Goal: Task Accomplishment & Management: Manage account settings

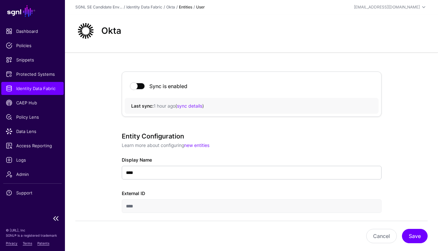
click at [37, 90] on span "Identity Data Fabric" at bounding box center [32, 88] width 53 height 6
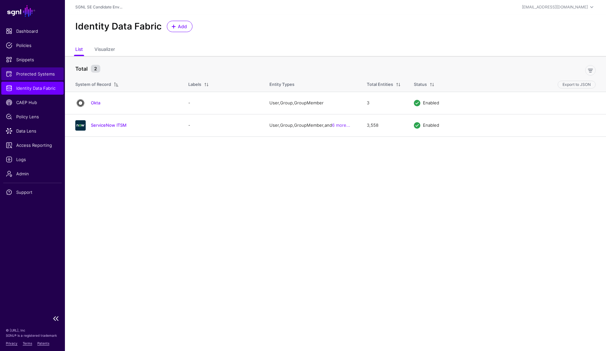
click at [25, 74] on span "Protected Systems" at bounding box center [32, 74] width 53 height 6
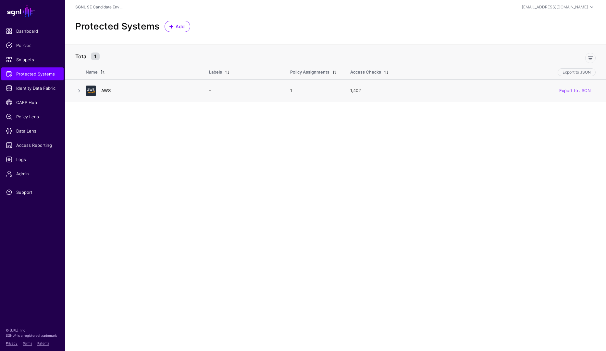
click at [107, 89] on link "AWS" at bounding box center [105, 90] width 9 height 5
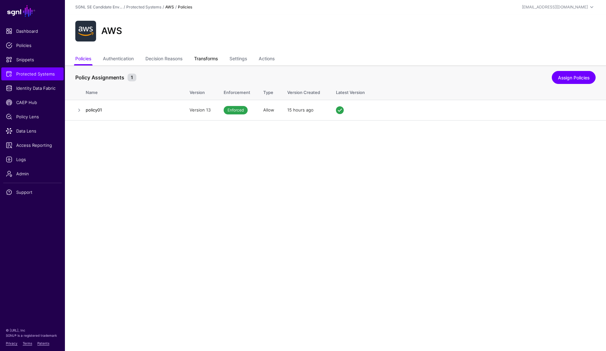
click at [205, 56] on link "Transforms" at bounding box center [206, 59] width 24 height 12
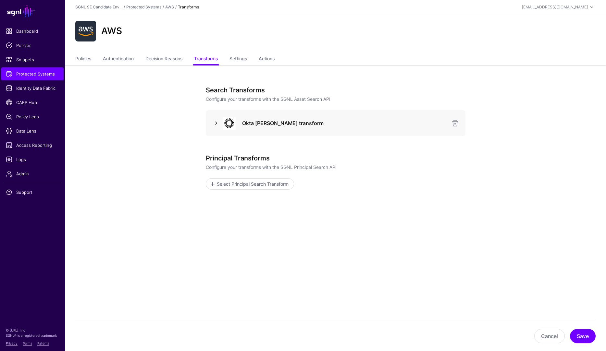
click at [215, 122] on link at bounding box center [216, 123] width 8 height 8
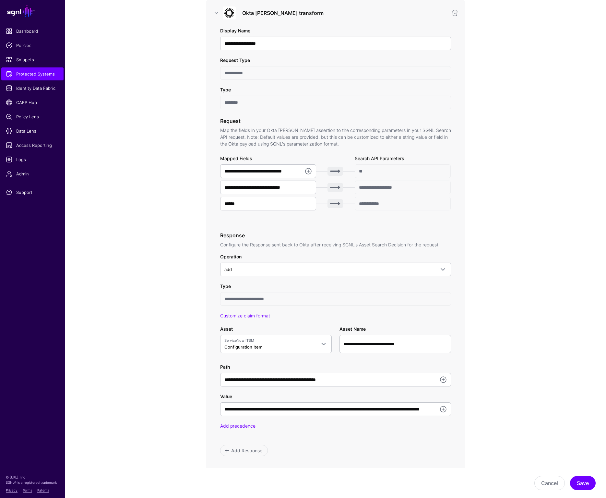
scroll to position [111, 0]
click at [292, 250] on input "**********" at bounding box center [335, 409] width 231 height 14
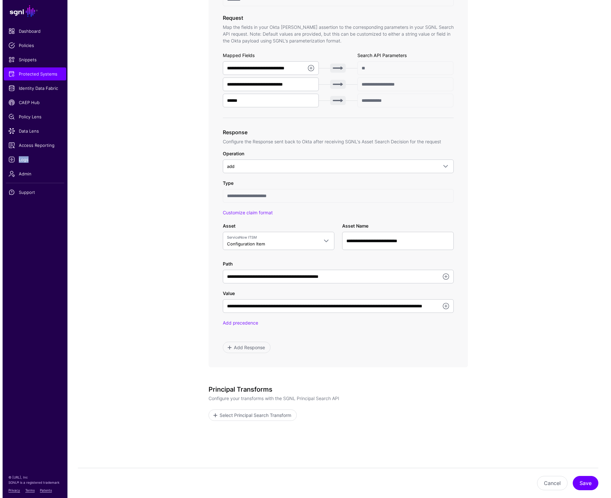
scroll to position [0, 0]
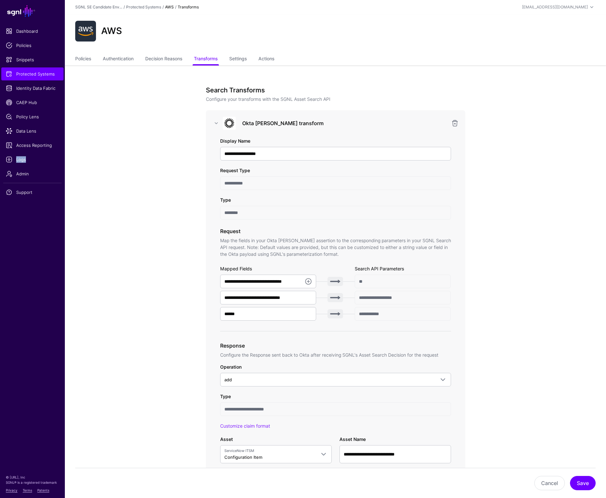
click at [169, 8] on link "AWS" at bounding box center [169, 7] width 9 height 5
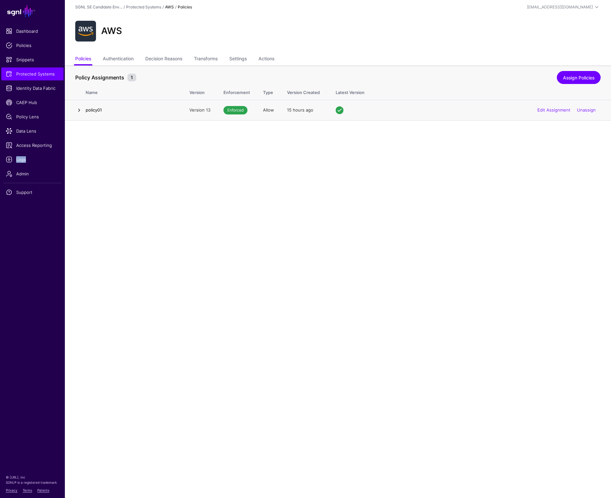
click at [80, 109] on link at bounding box center [79, 110] width 8 height 8
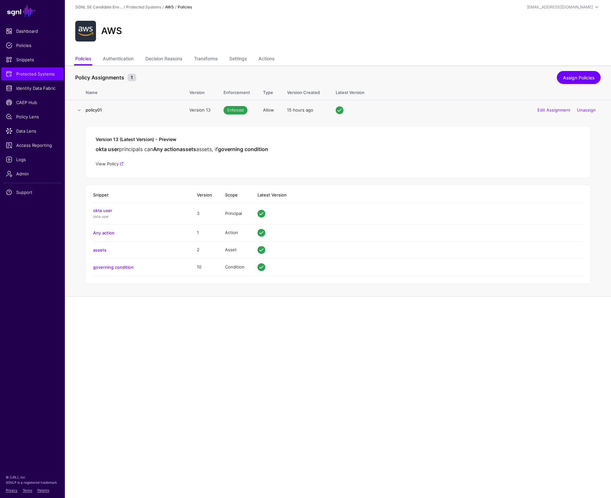
click at [114, 163] on link "View Policy" at bounding box center [110, 163] width 28 height 5
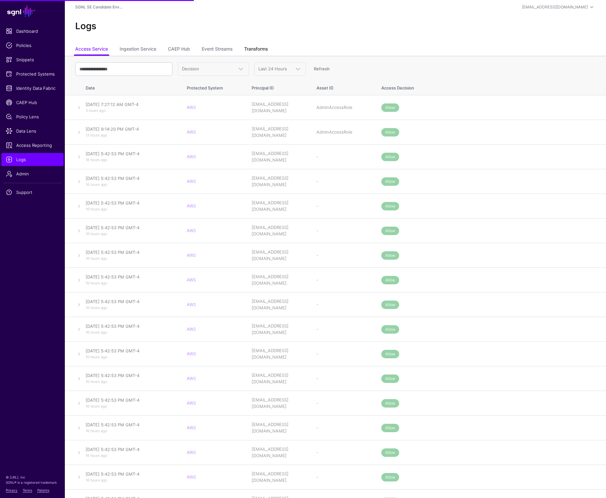
click at [259, 48] on link "Transforms" at bounding box center [256, 49] width 24 height 12
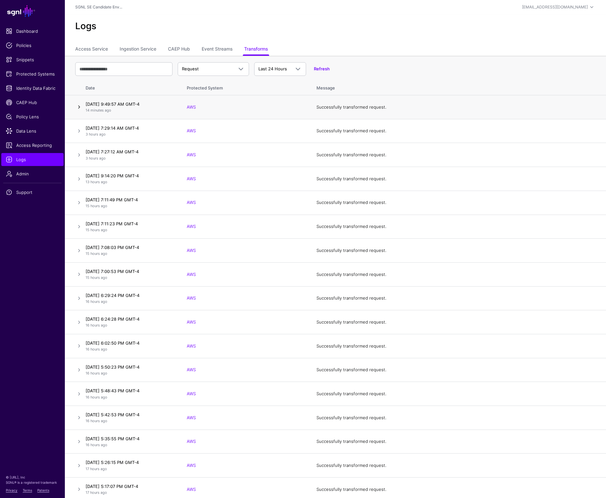
click at [80, 107] on link at bounding box center [79, 107] width 8 height 8
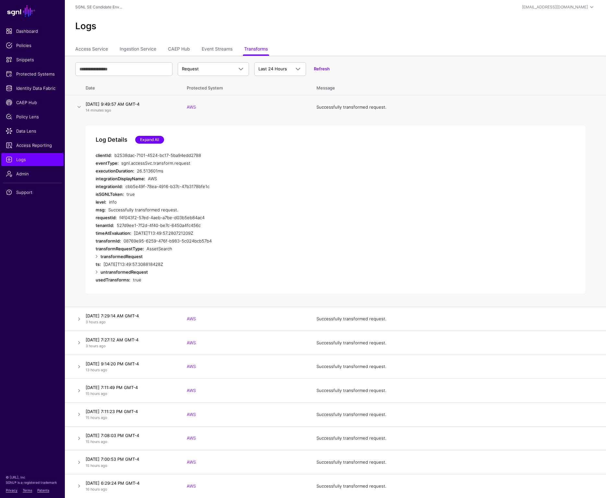
click at [157, 139] on link "Expand All" at bounding box center [149, 140] width 29 height 8
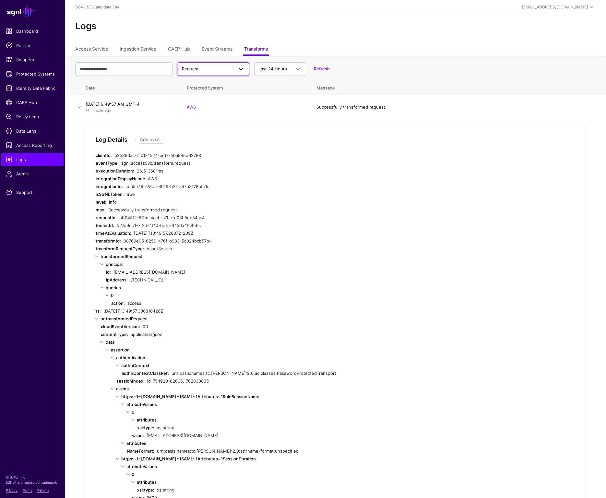
click at [215, 68] on span "Request" at bounding box center [207, 69] width 51 height 6
click at [99, 51] on link "Access Service" at bounding box center [91, 49] width 33 height 12
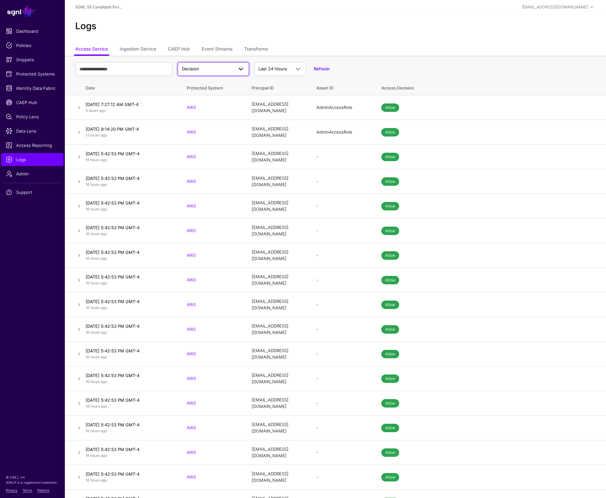
click at [198, 73] on link "Decision" at bounding box center [213, 69] width 71 height 14
click at [79, 106] on link at bounding box center [79, 108] width 8 height 8
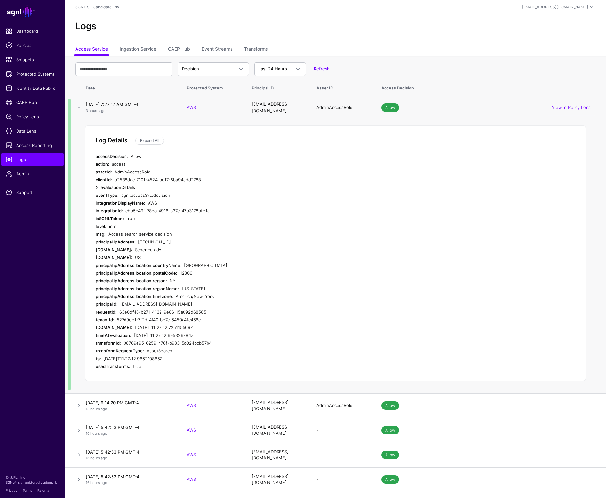
click at [96, 185] on link at bounding box center [97, 188] width 8 height 8
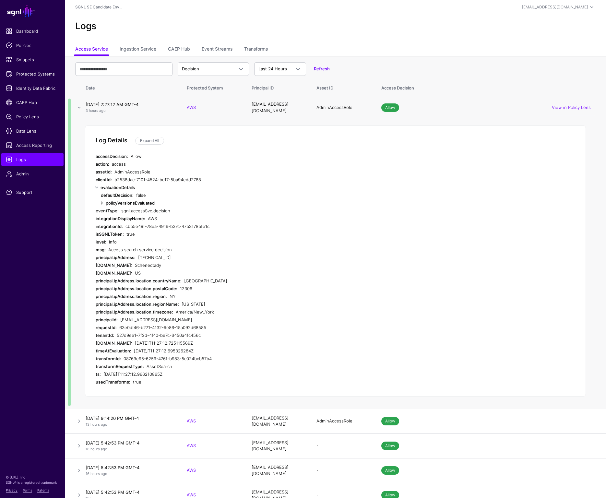
click at [102, 201] on link at bounding box center [102, 203] width 8 height 8
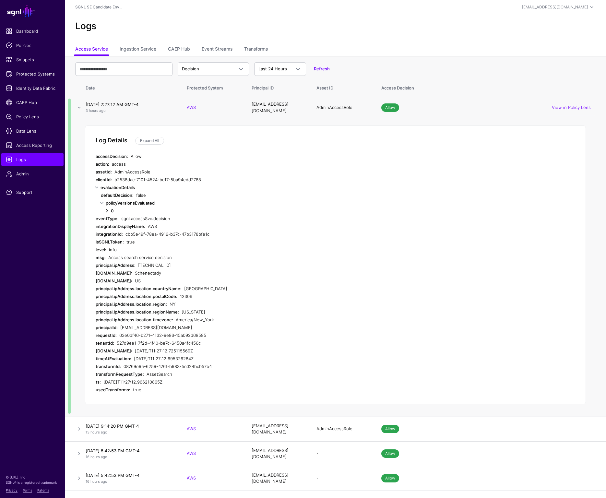
click at [105, 208] on link at bounding box center [107, 211] width 8 height 8
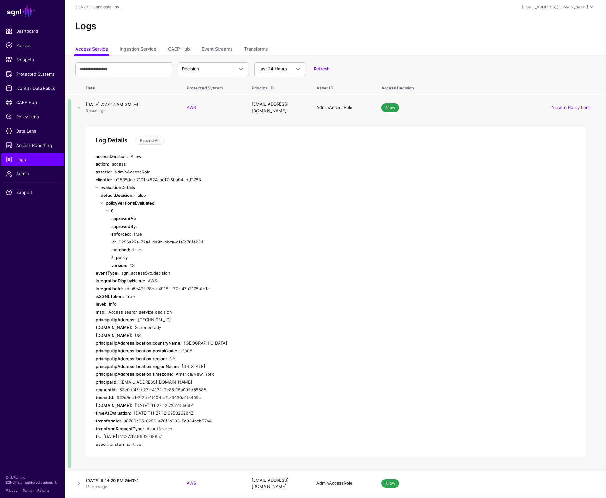
click at [112, 257] on link at bounding box center [112, 258] width 8 height 8
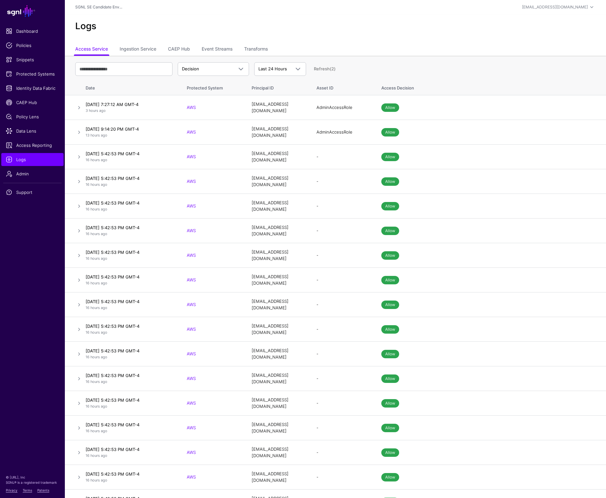
click at [307, 27] on h2 "Logs" at bounding box center [335, 26] width 521 height 11
click at [252, 49] on link "Transforms" at bounding box center [256, 49] width 24 height 12
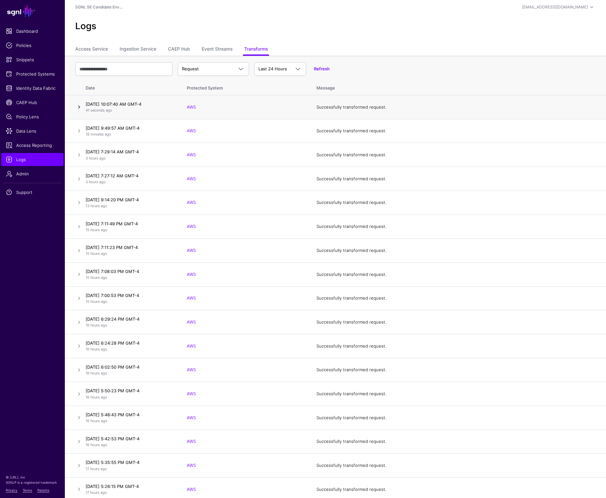
click at [79, 108] on link at bounding box center [79, 107] width 8 height 8
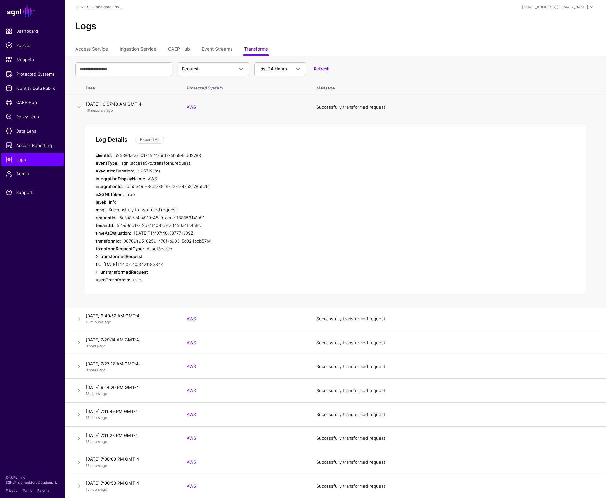
click at [96, 256] on link at bounding box center [97, 257] width 8 height 8
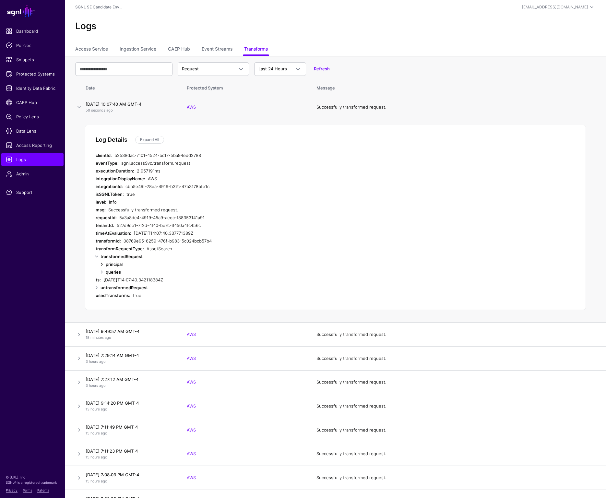
click at [102, 264] on link at bounding box center [102, 265] width 8 height 8
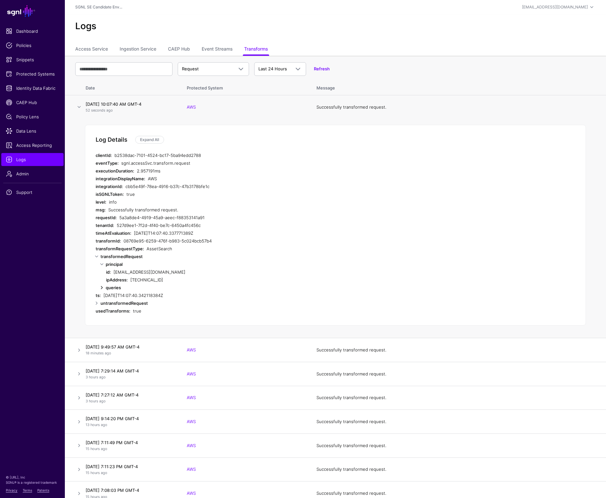
click at [101, 289] on link at bounding box center [102, 288] width 8 height 8
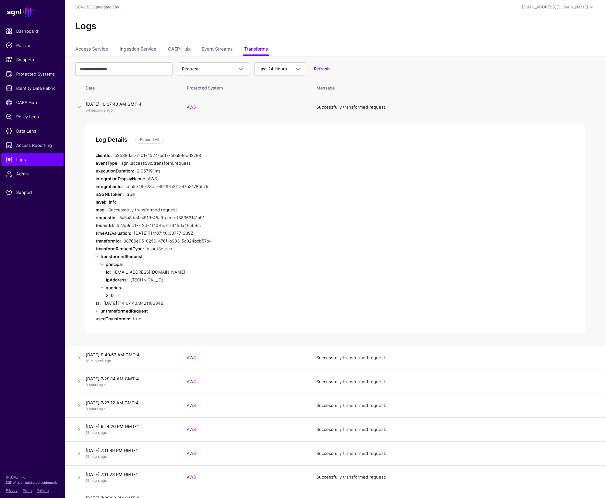
click at [109, 295] on link at bounding box center [107, 296] width 8 height 8
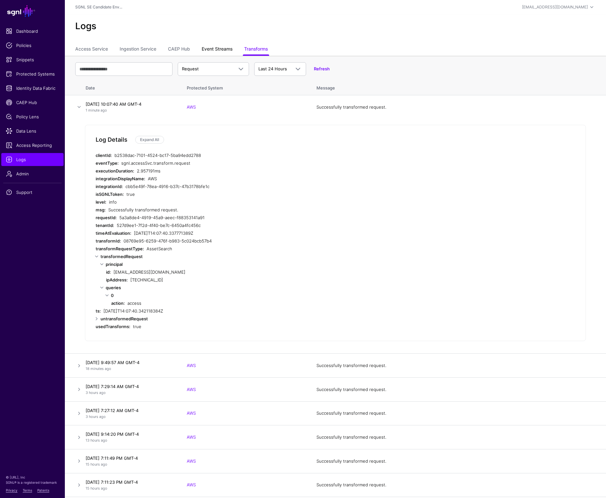
click at [206, 47] on link "Event Streams" at bounding box center [217, 49] width 31 height 12
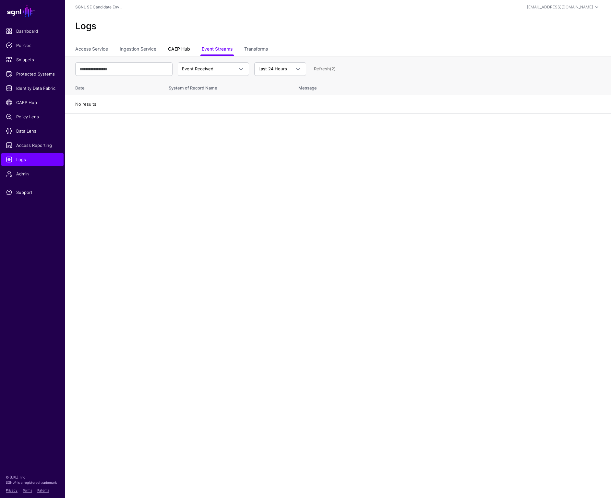
click at [184, 48] on link "CAEP Hub" at bounding box center [179, 49] width 22 height 12
click at [142, 48] on link "Ingestion Service" at bounding box center [138, 49] width 37 height 12
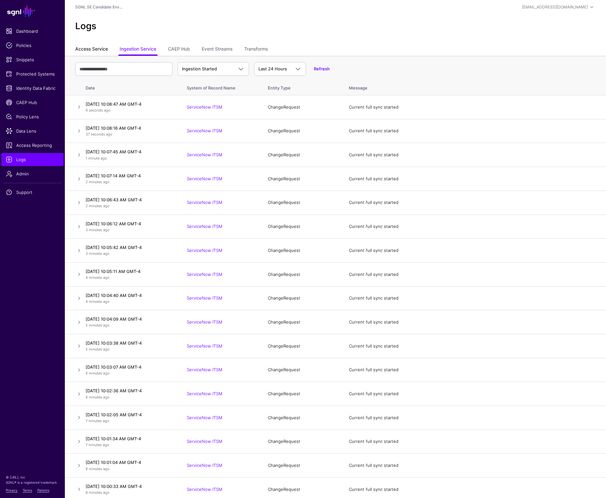
click at [91, 48] on link "Access Service" at bounding box center [91, 49] width 33 height 12
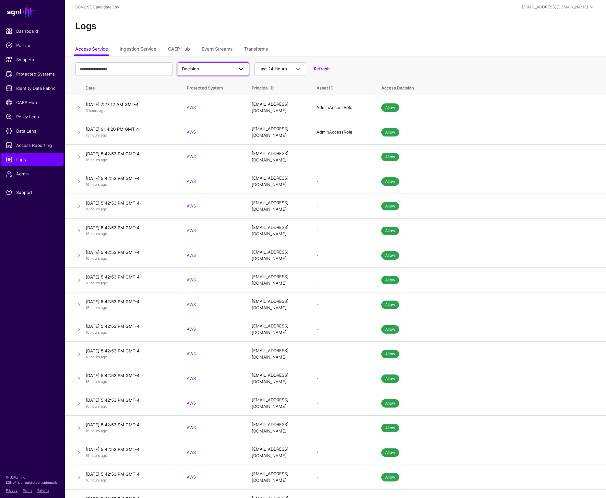
click at [240, 68] on span at bounding box center [241, 69] width 8 height 8
click at [223, 92] on div "Match" at bounding box center [213, 94] width 61 height 6
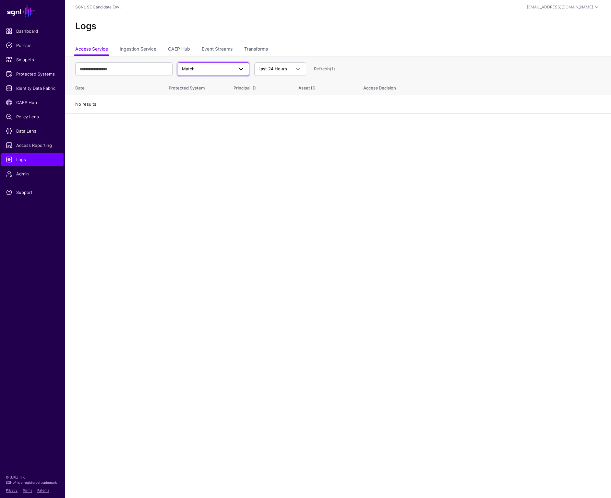
click at [229, 68] on span "Match" at bounding box center [207, 69] width 51 height 6
click at [224, 83] on div "Decision" at bounding box center [213, 84] width 61 height 6
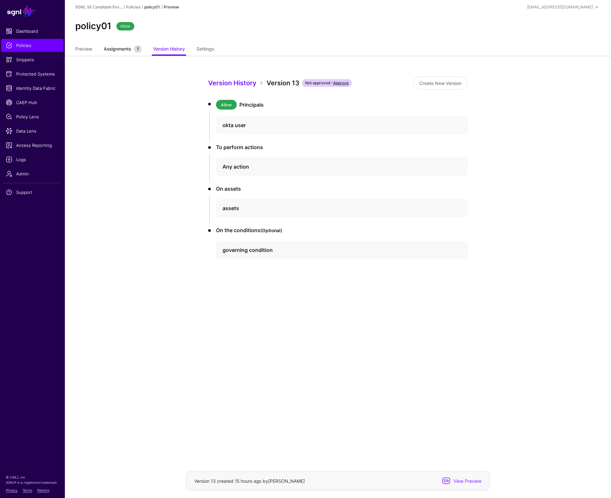
click at [126, 54] on link "Assignments 1" at bounding box center [123, 49] width 38 height 12
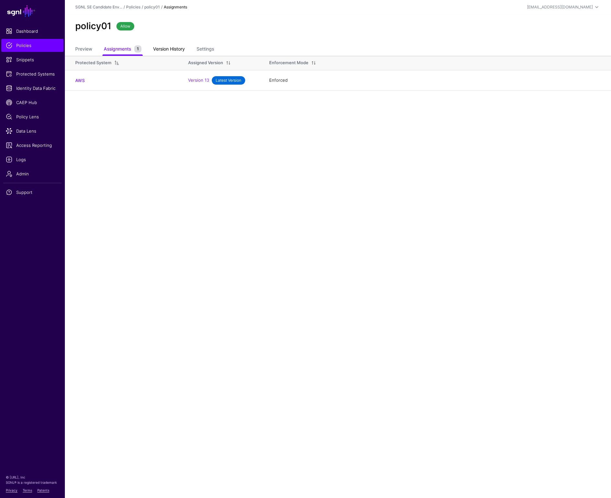
click at [165, 49] on link "Version History" at bounding box center [169, 49] width 32 height 12
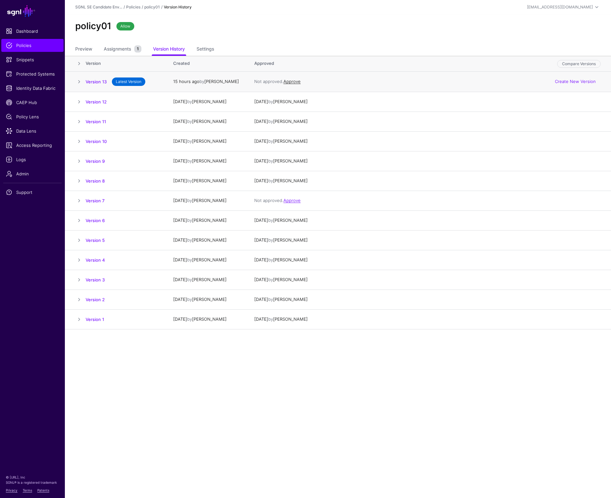
click at [296, 82] on link "Approve" at bounding box center [292, 81] width 17 height 5
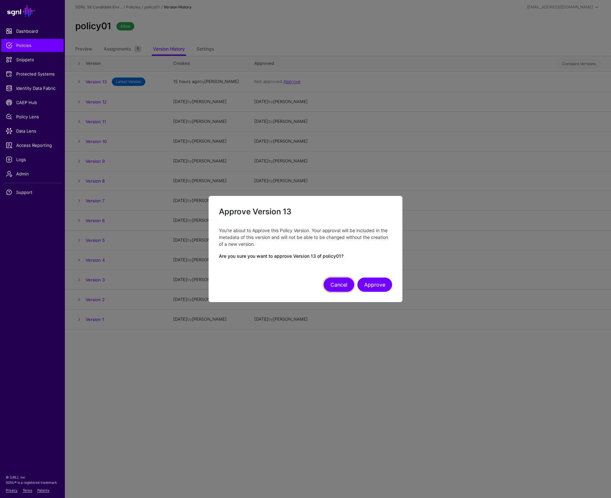
click at [343, 285] on button "Cancel" at bounding box center [339, 285] width 31 height 14
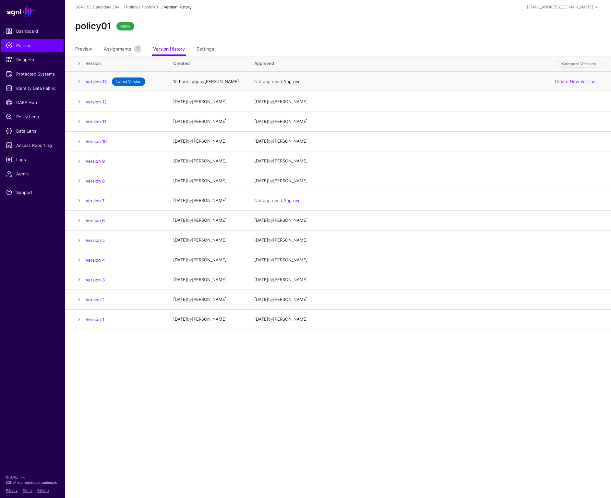
click at [295, 81] on link "Approve" at bounding box center [292, 81] width 17 height 5
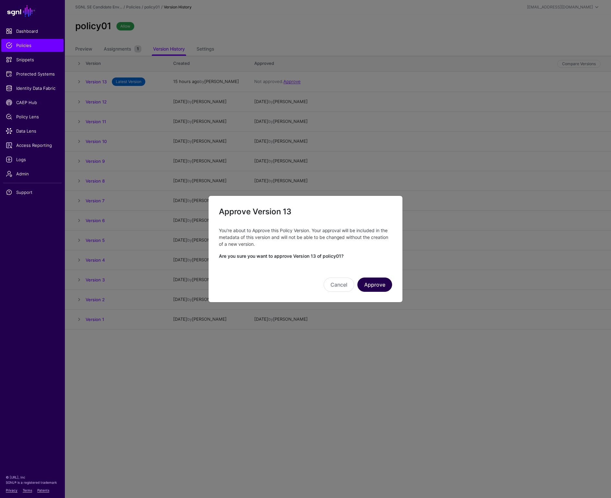
click at [385, 285] on button "Approve" at bounding box center [375, 285] width 35 height 14
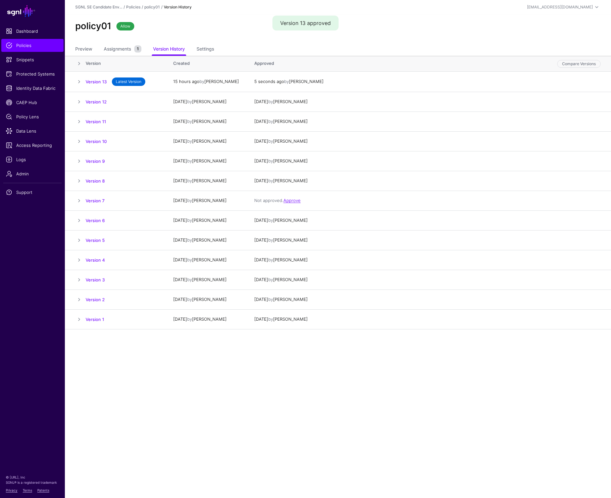
click at [396, 45] on ul "Preview Assignments 1 Version History Settings" at bounding box center [338, 49] width 526 height 13
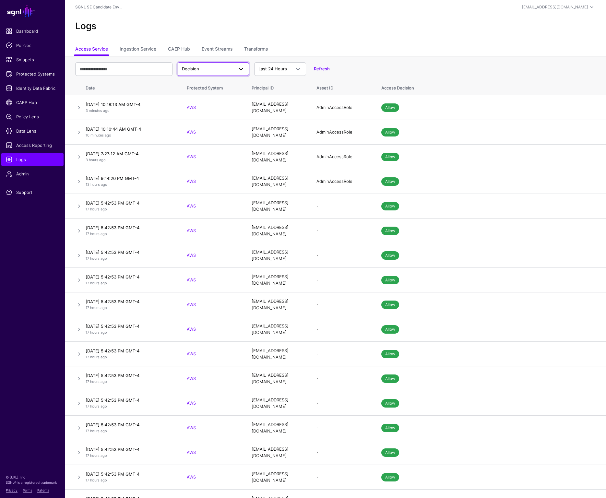
click at [223, 69] on span "Decision" at bounding box center [207, 69] width 51 height 6
click at [254, 48] on link "Transforms" at bounding box center [256, 49] width 24 height 12
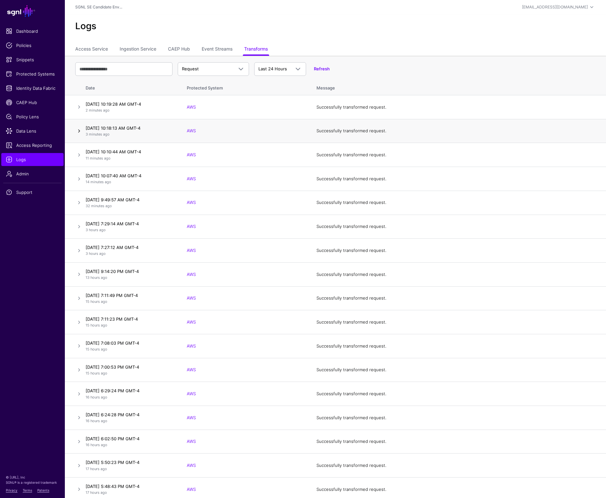
click at [81, 131] on link at bounding box center [79, 131] width 8 height 8
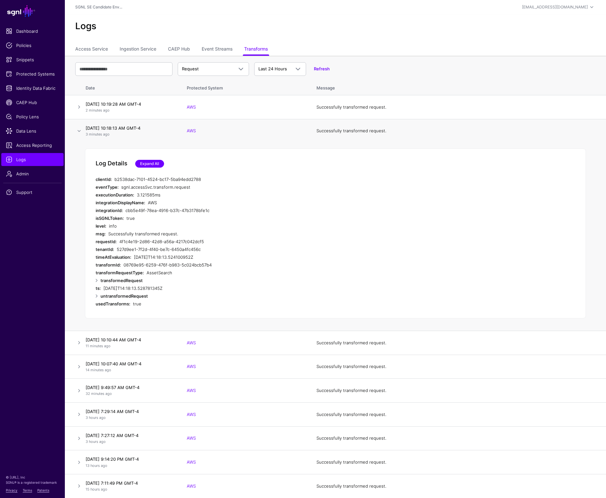
click at [150, 162] on link "Expand All" at bounding box center [149, 164] width 29 height 8
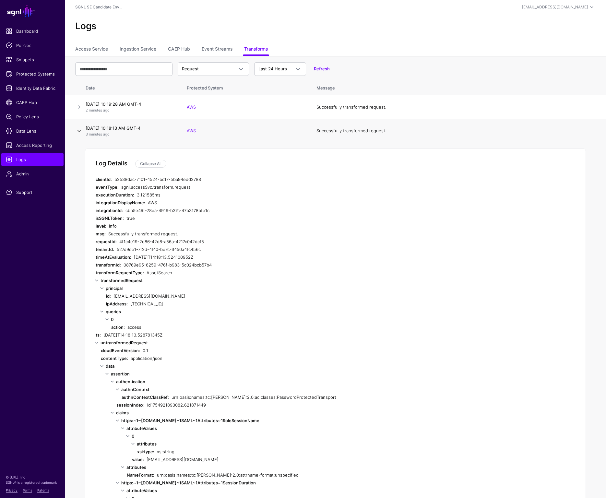
click at [79, 132] on link at bounding box center [79, 131] width 8 height 8
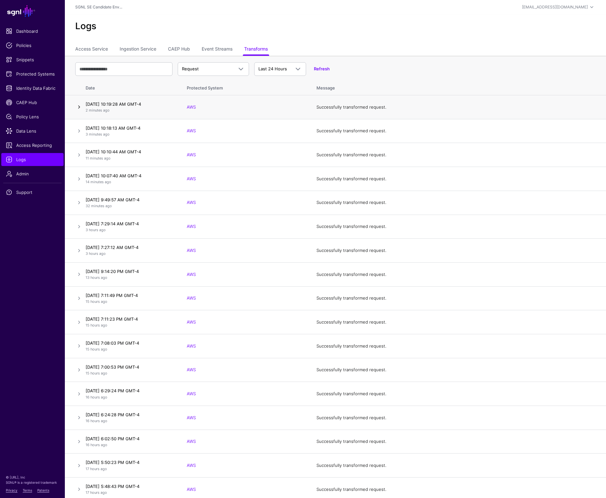
click at [80, 108] on link at bounding box center [79, 107] width 8 height 8
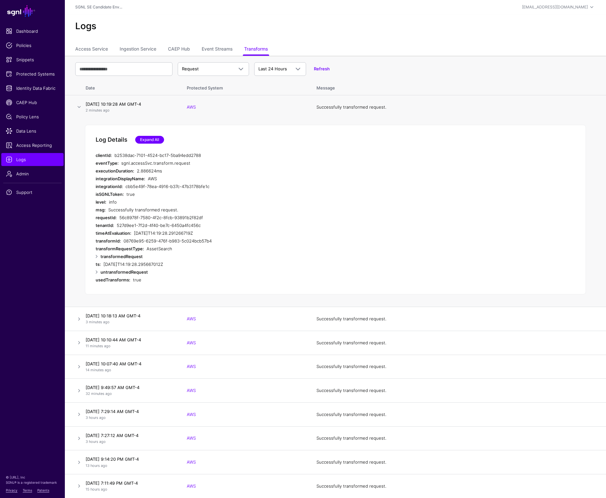
click at [154, 138] on link "Expand All" at bounding box center [149, 140] width 29 height 8
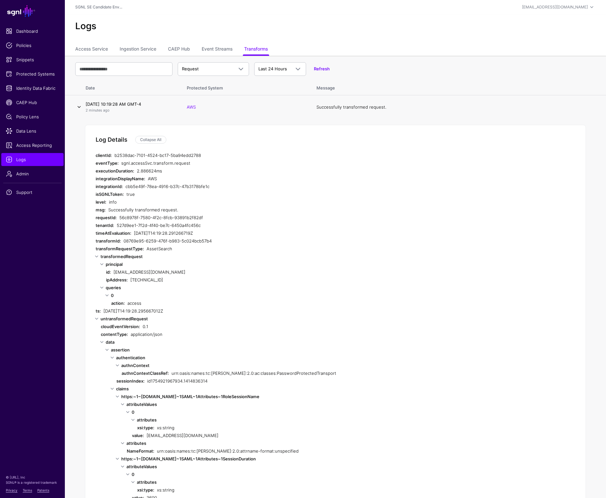
click at [80, 107] on link at bounding box center [79, 107] width 8 height 8
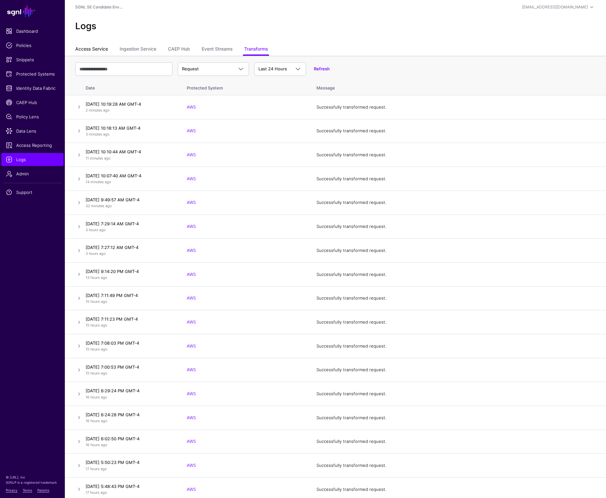
click at [89, 47] on link "Access Service" at bounding box center [91, 49] width 33 height 12
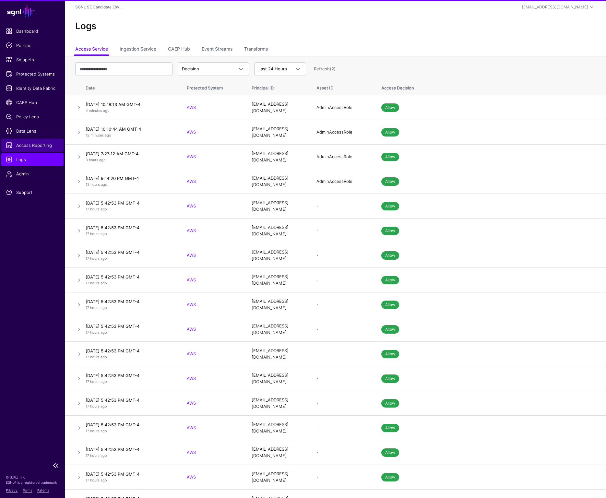
click at [31, 144] on span "Access Reporting" at bounding box center [32, 145] width 53 height 6
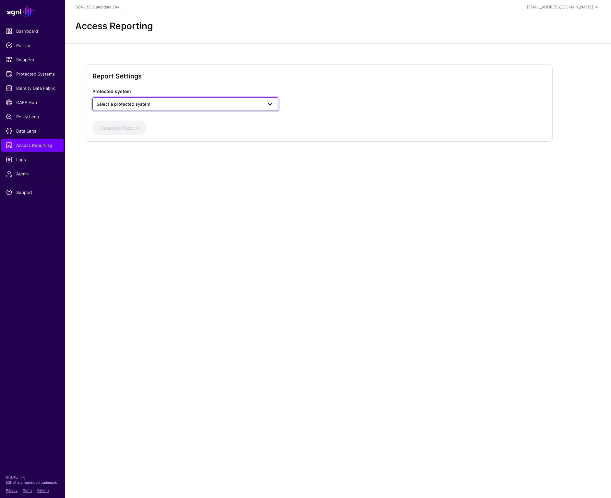
click at [118, 102] on span "Select a protected system" at bounding box center [124, 104] width 54 height 5
click at [111, 116] on div "AWS" at bounding box center [186, 119] width 176 height 6
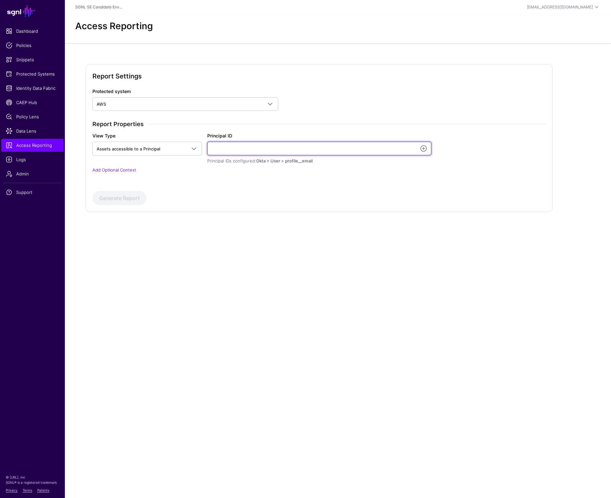
click at [228, 149] on input "Principal ID" at bounding box center [319, 149] width 224 height 14
type input "**********"
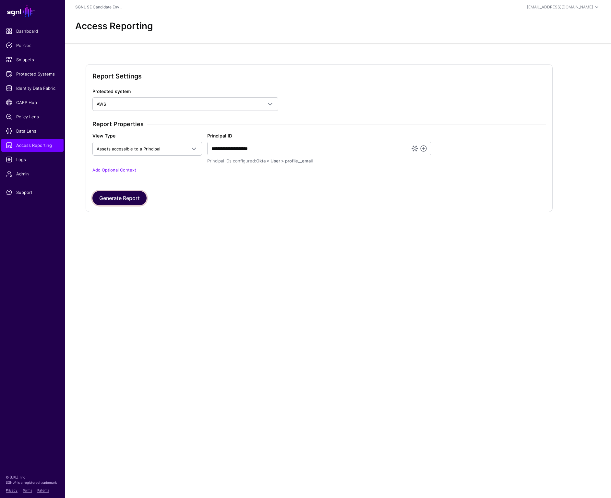
click at [123, 196] on button "Generate Report" at bounding box center [119, 198] width 54 height 14
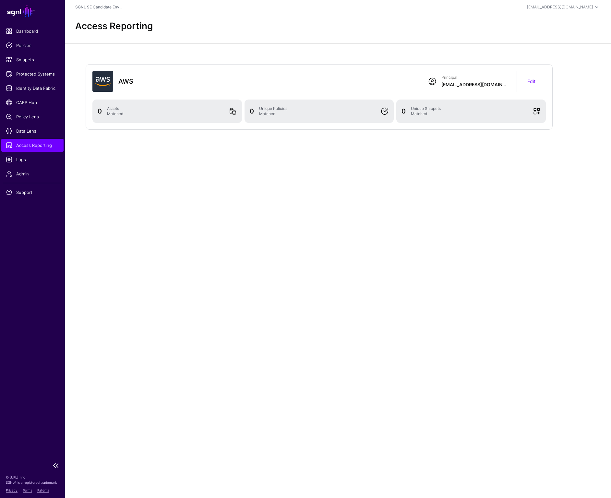
click at [27, 146] on span "Access Reporting" at bounding box center [32, 145] width 53 height 6
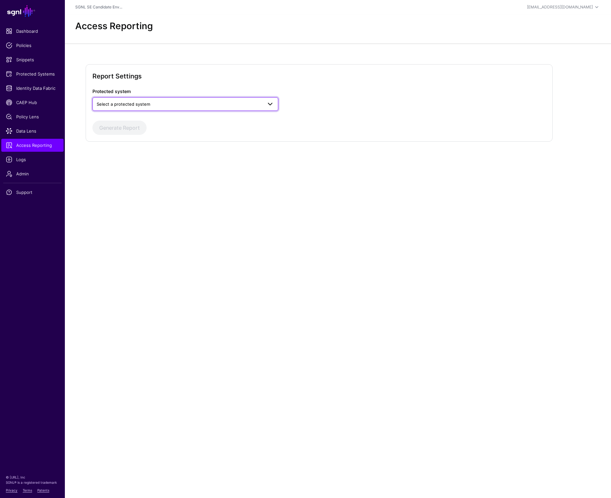
click at [153, 107] on span "Select a protected system" at bounding box center [180, 104] width 166 height 7
click at [104, 120] on span "AWS" at bounding box center [102, 118] width 9 height 5
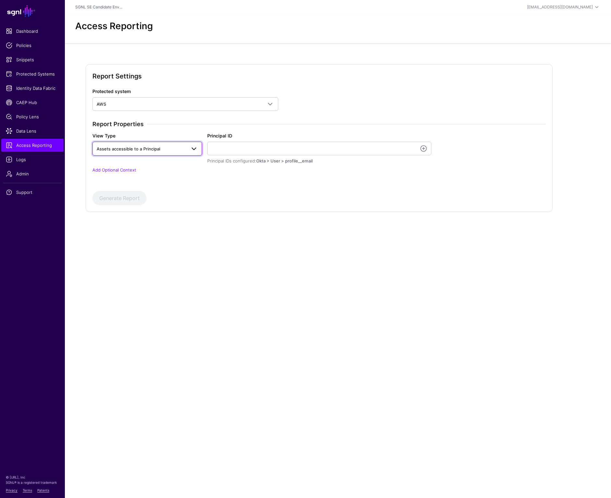
click at [182, 152] on span "Assets accessible to a Principal" at bounding box center [142, 148] width 90 height 7
click at [167, 172] on div "Principals with access to an asset" at bounding box center [147, 174] width 99 height 6
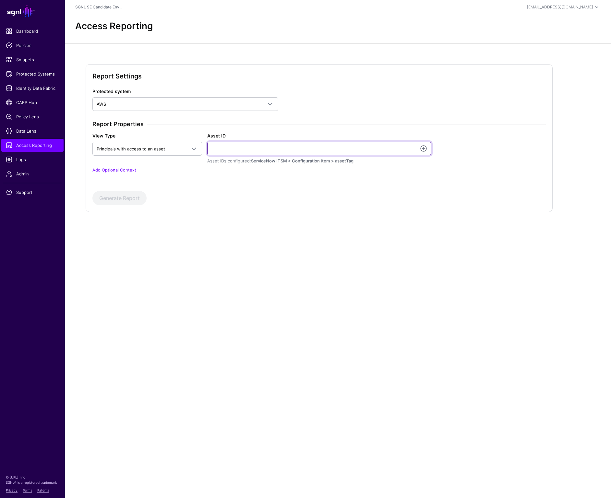
click at [220, 146] on input "Asset ID" at bounding box center [319, 149] width 224 height 14
type input "**********"
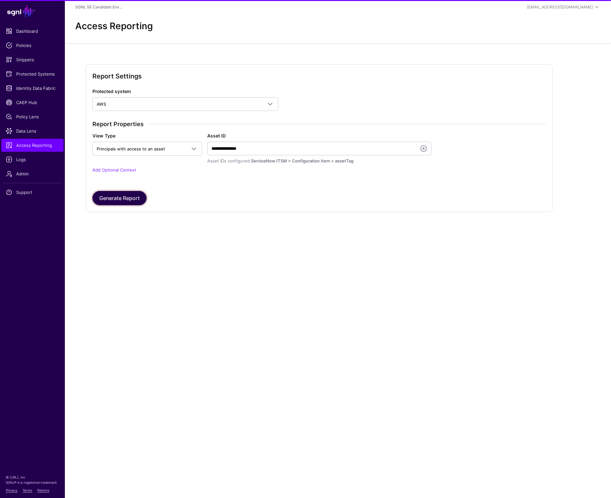
click at [116, 196] on button "Generate Report" at bounding box center [119, 198] width 54 height 14
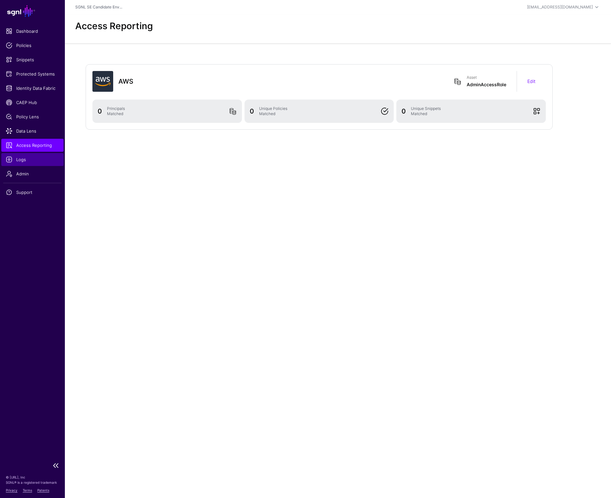
click at [20, 159] on span "Logs" at bounding box center [32, 159] width 53 height 6
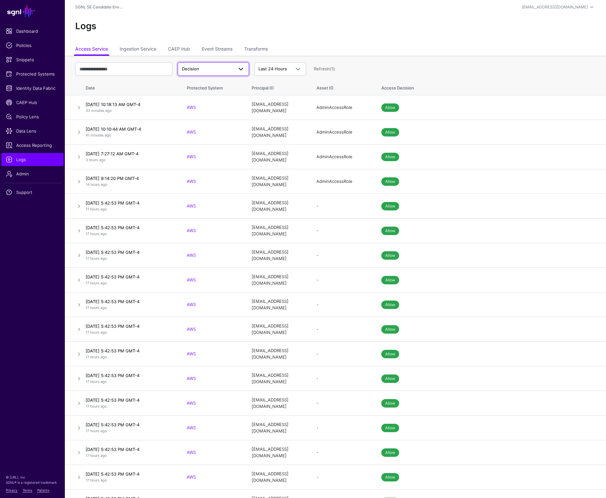
click at [214, 65] on span "Decision" at bounding box center [213, 69] width 63 height 8
click at [268, 50] on link "Transforms" at bounding box center [256, 49] width 24 height 12
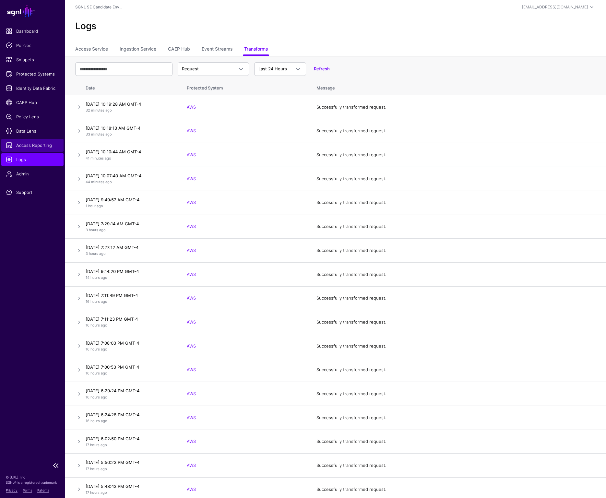
click at [28, 145] on span "Access Reporting" at bounding box center [32, 145] width 53 height 6
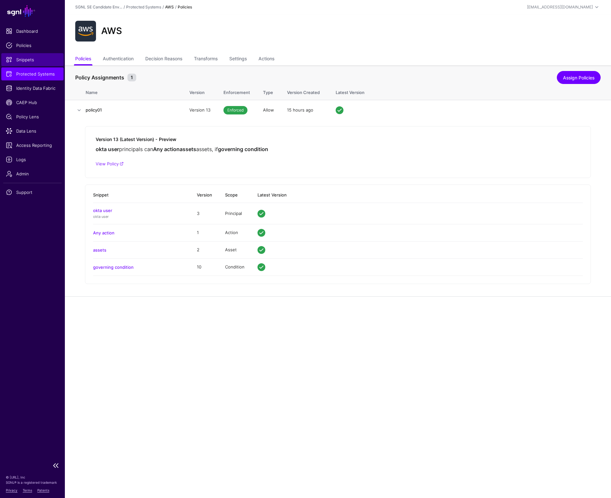
click at [24, 58] on span "Snippets" at bounding box center [32, 59] width 53 height 6
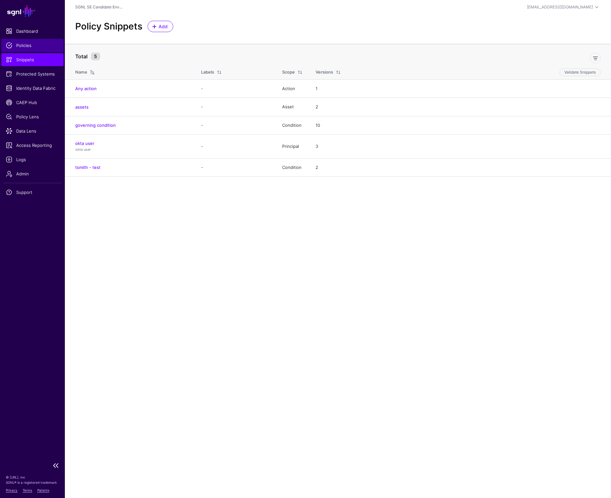
click at [28, 49] on link "Policies" at bounding box center [32, 45] width 62 height 13
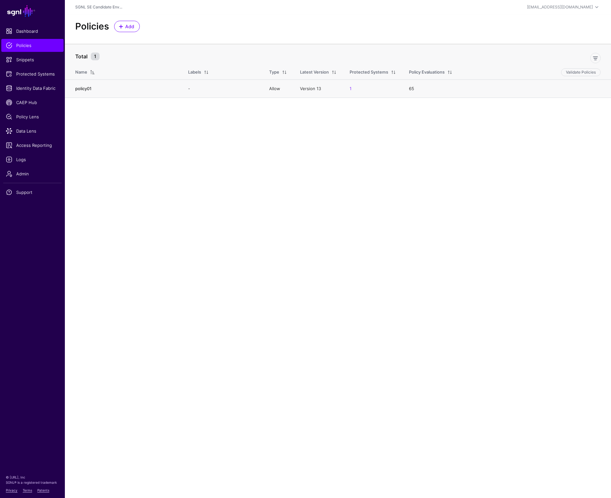
click at [87, 90] on link "policy01" at bounding box center [83, 88] width 16 height 5
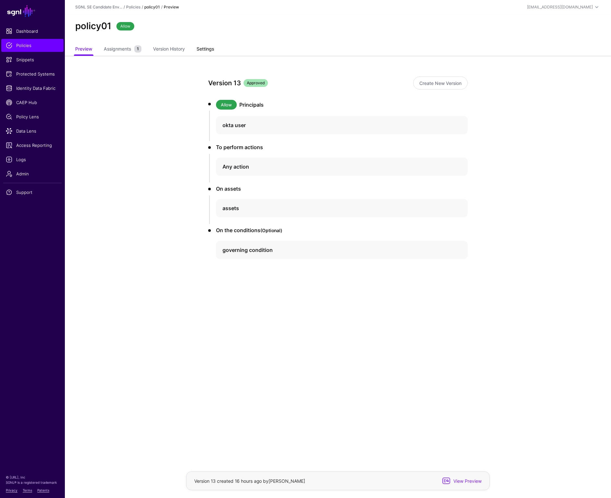
click at [204, 48] on link "Settings" at bounding box center [206, 49] width 18 height 12
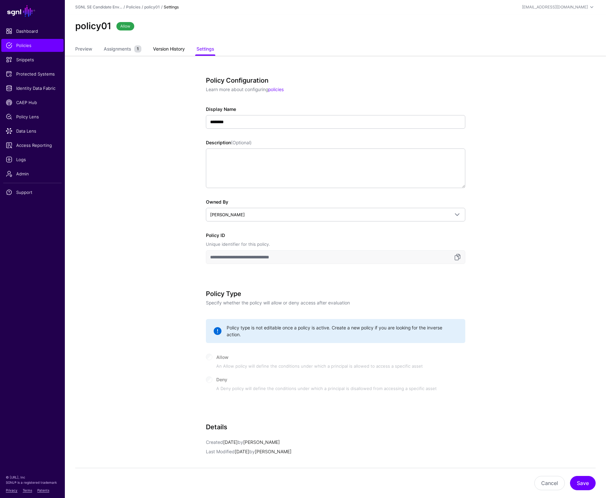
click at [169, 50] on link "Version History" at bounding box center [169, 49] width 32 height 12
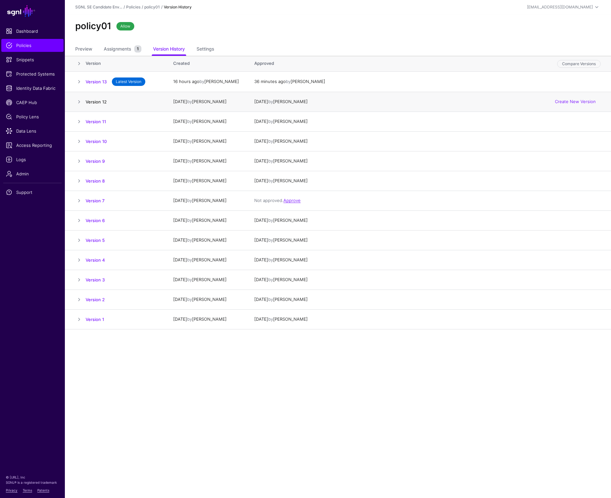
click at [93, 102] on link "Version 12" at bounding box center [96, 102] width 21 height 5
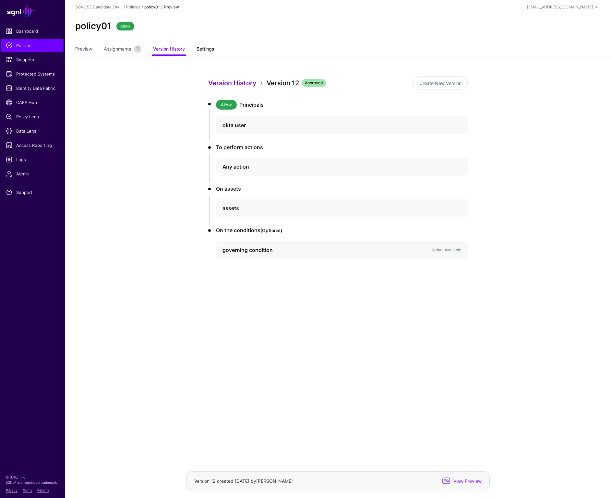
click at [205, 49] on link "Settings" at bounding box center [206, 49] width 18 height 12
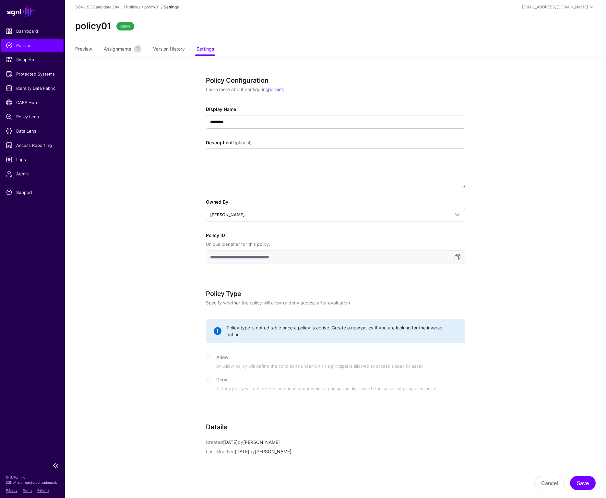
click at [26, 45] on span "Policies" at bounding box center [32, 45] width 53 height 6
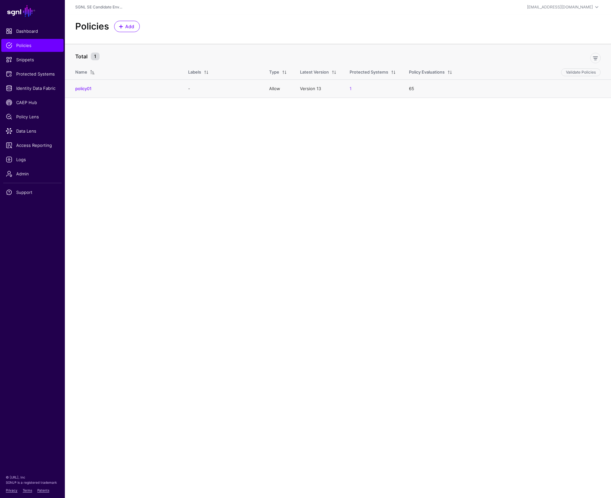
click at [413, 89] on td "65" at bounding box center [507, 88] width 209 height 18
click at [90, 89] on link "policy01" at bounding box center [83, 88] width 16 height 5
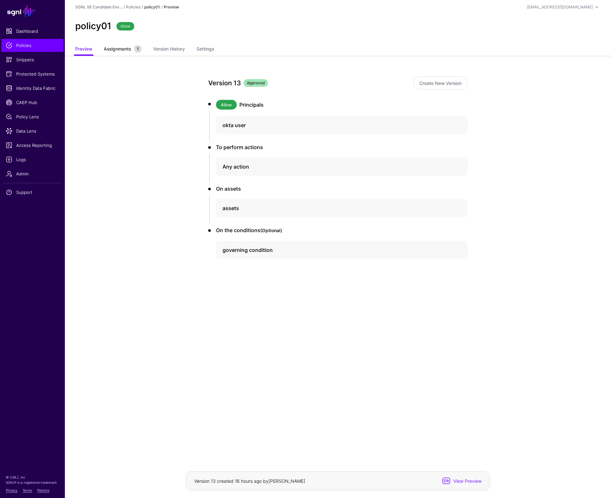
click at [122, 51] on span "Assignments" at bounding box center [117, 48] width 31 height 7
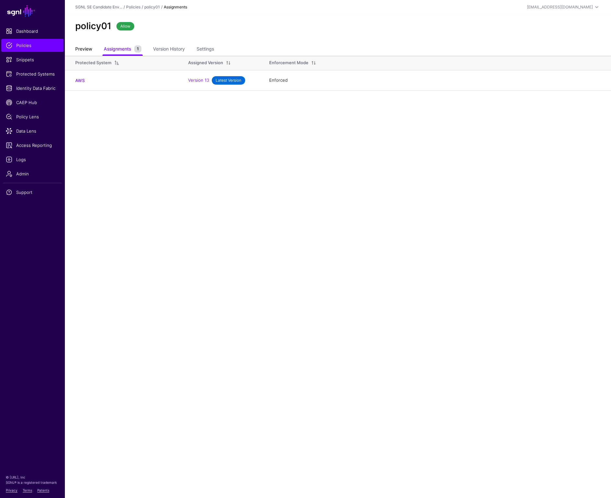
click at [86, 49] on link "Preview" at bounding box center [83, 49] width 17 height 12
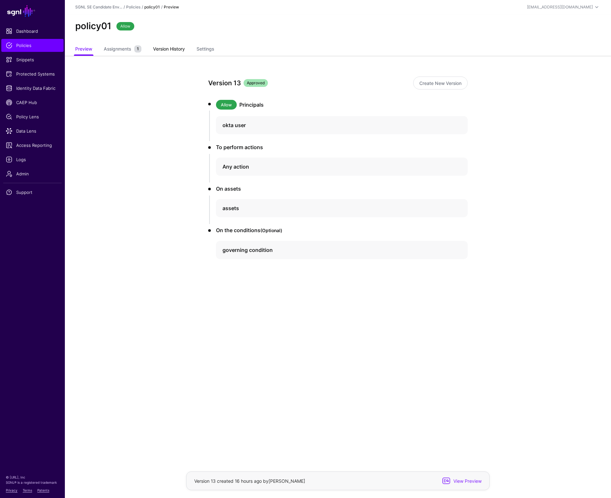
click at [169, 48] on link "Version History" at bounding box center [169, 49] width 32 height 12
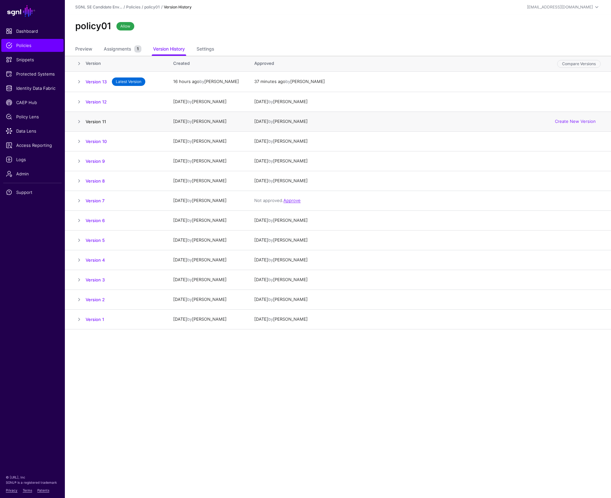
click at [96, 122] on link "Version 11" at bounding box center [96, 121] width 20 height 5
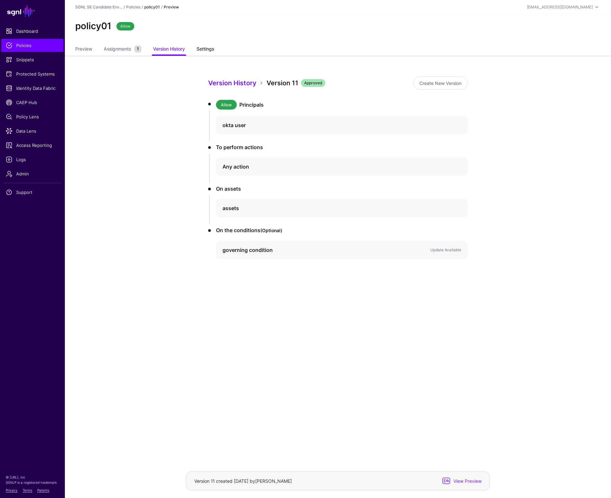
click at [205, 49] on link "Settings" at bounding box center [206, 49] width 18 height 12
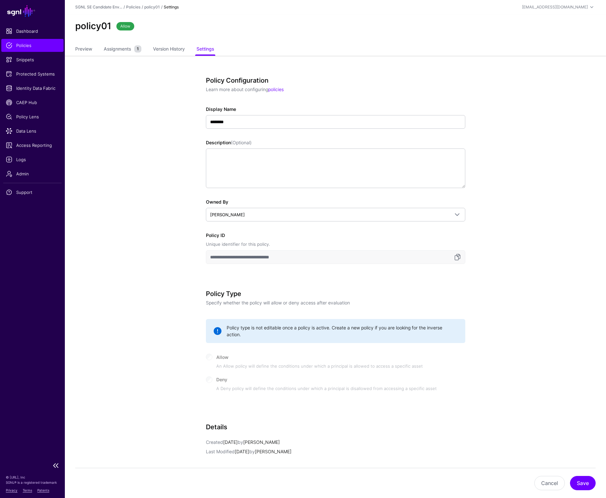
click at [23, 48] on span "Policies" at bounding box center [32, 45] width 53 height 6
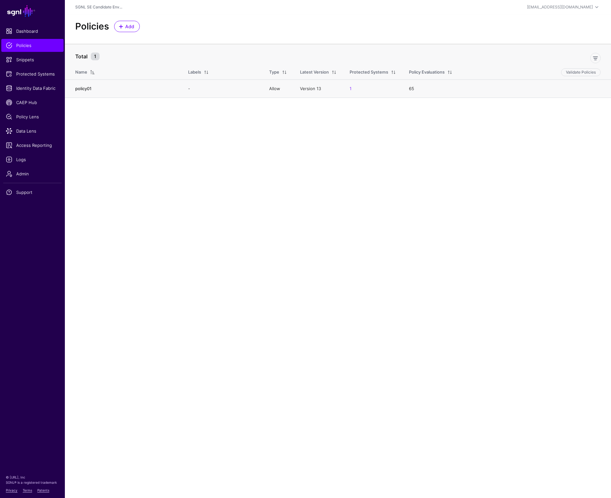
click at [80, 88] on link "policy01" at bounding box center [83, 88] width 16 height 5
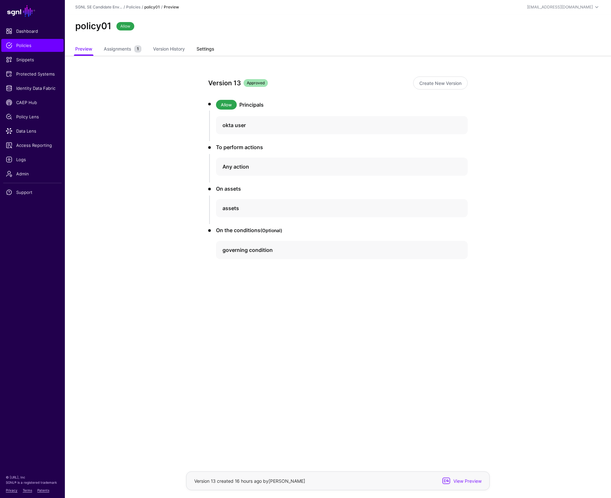
click at [207, 49] on link "Settings" at bounding box center [206, 49] width 18 height 12
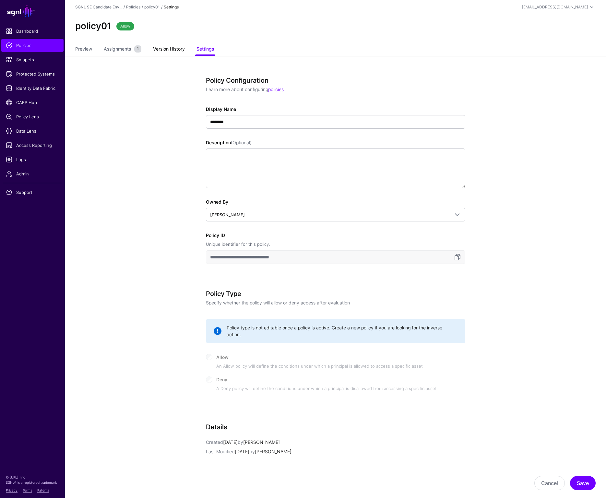
click at [160, 49] on link "Version History" at bounding box center [169, 49] width 32 height 12
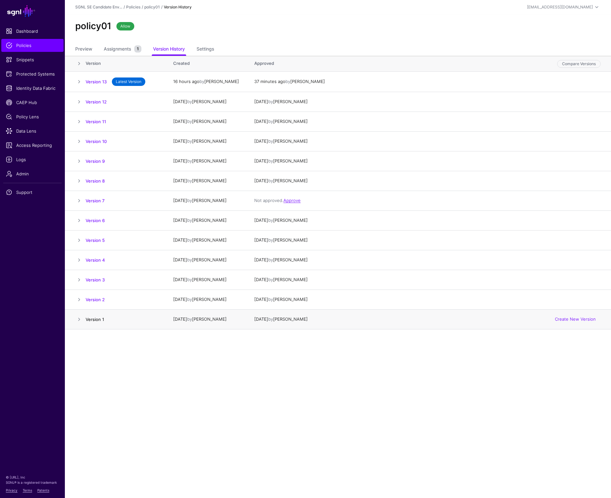
click at [95, 320] on link "Version 1" at bounding box center [95, 319] width 18 height 5
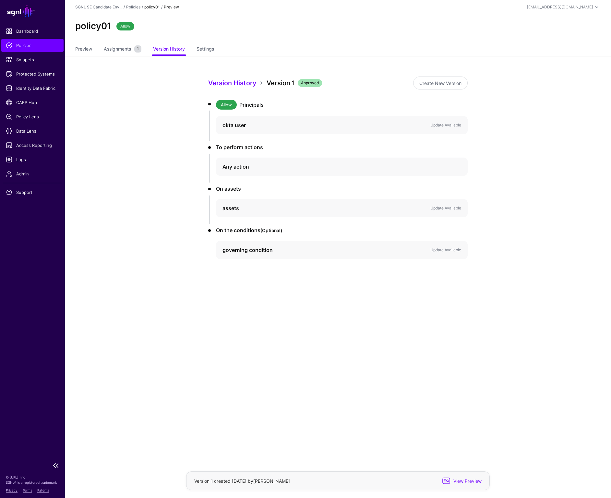
click at [23, 46] on span "Policies" at bounding box center [32, 45] width 53 height 6
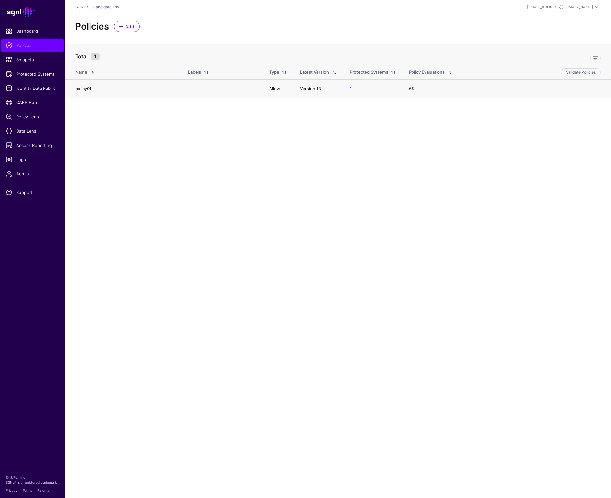
click at [88, 89] on link "policy01" at bounding box center [83, 88] width 16 height 5
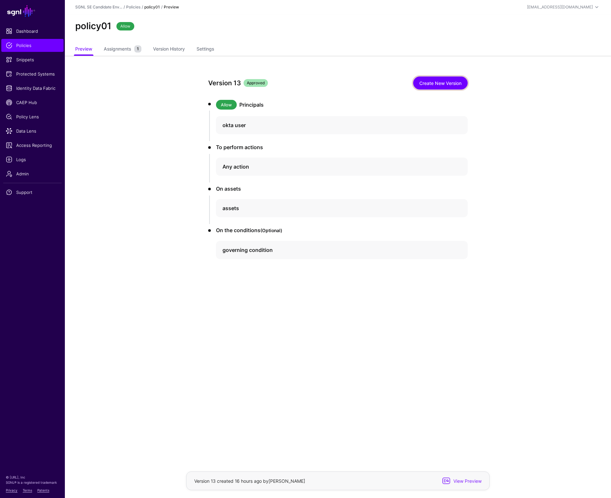
click at [447, 83] on link "Create New Version" at bounding box center [440, 83] width 55 height 13
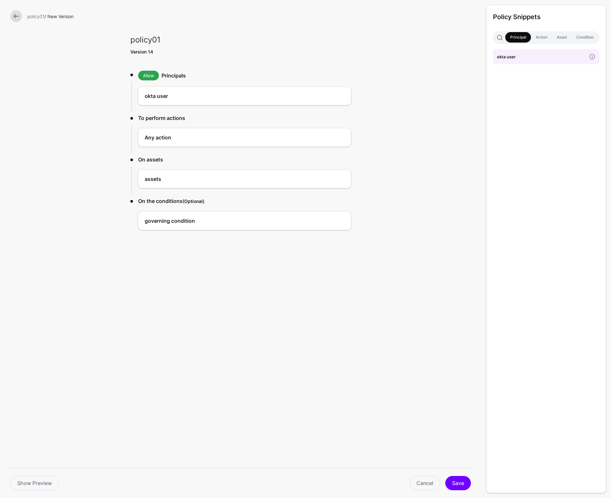
click at [19, 18] on link at bounding box center [16, 16] width 12 height 12
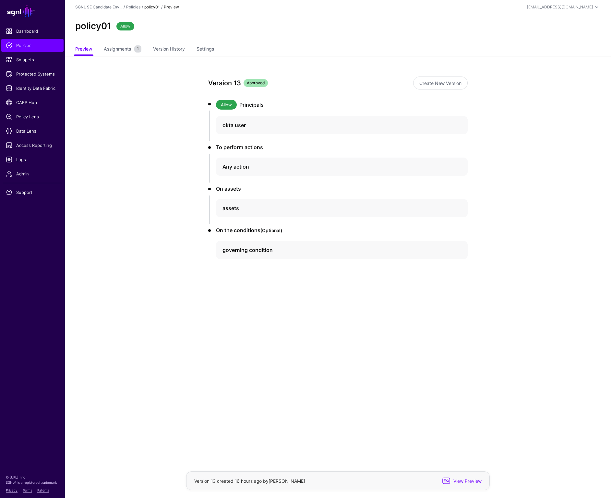
click at [108, 114] on app-policies-v2-item-preview "Version 13 Approved Create New Version Allow Principals okta user To perform ac…" at bounding box center [338, 191] width 546 height 270
click at [34, 71] on span "Protected Systems" at bounding box center [32, 74] width 53 height 6
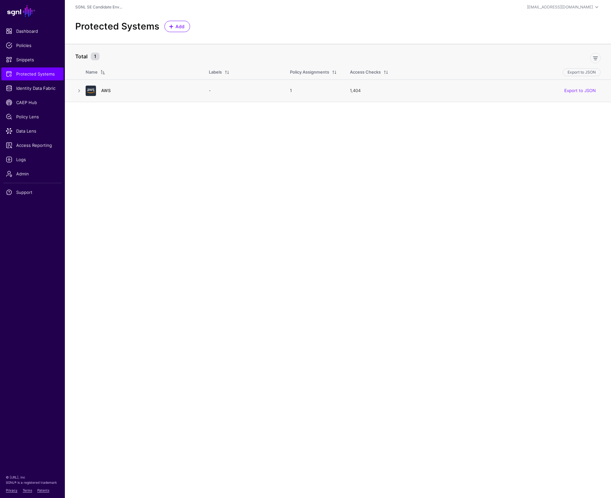
click at [107, 90] on link "AWS" at bounding box center [105, 90] width 9 height 5
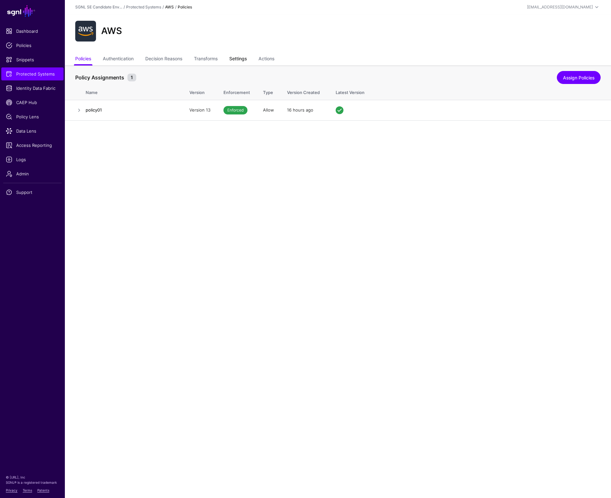
click at [243, 57] on link "Settings" at bounding box center [238, 59] width 18 height 12
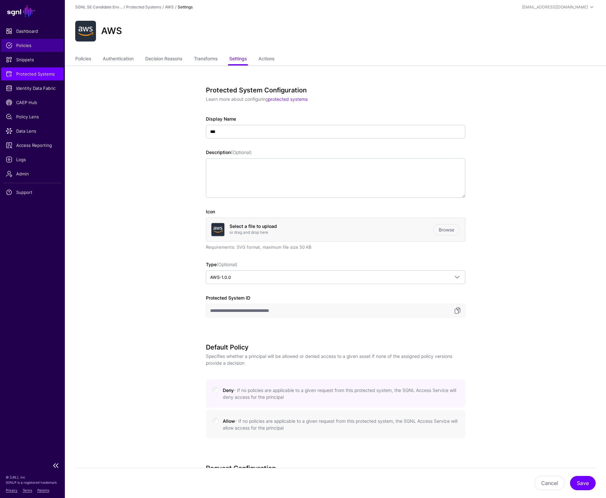
click at [25, 47] on span "Policies" at bounding box center [32, 45] width 53 height 6
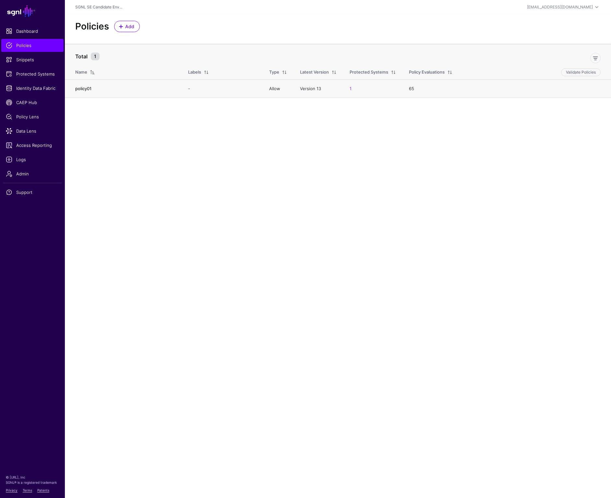
click at [83, 90] on link "policy01" at bounding box center [83, 88] width 16 height 5
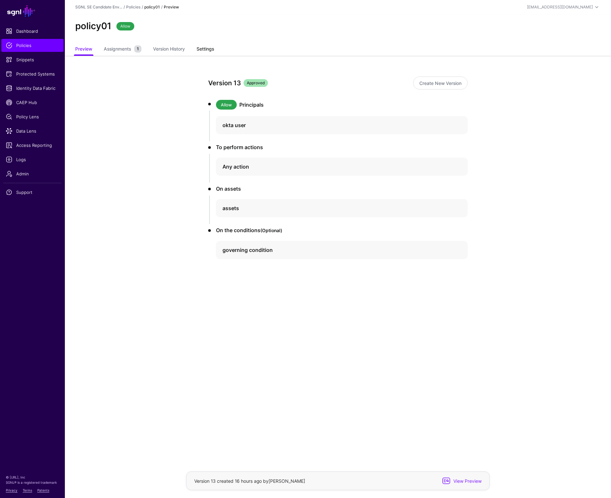
click at [204, 48] on link "Settings" at bounding box center [206, 49] width 18 height 12
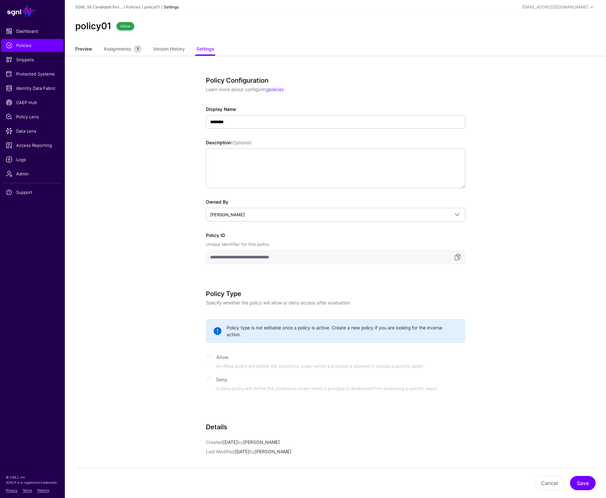
click at [91, 51] on link "Preview" at bounding box center [83, 49] width 17 height 12
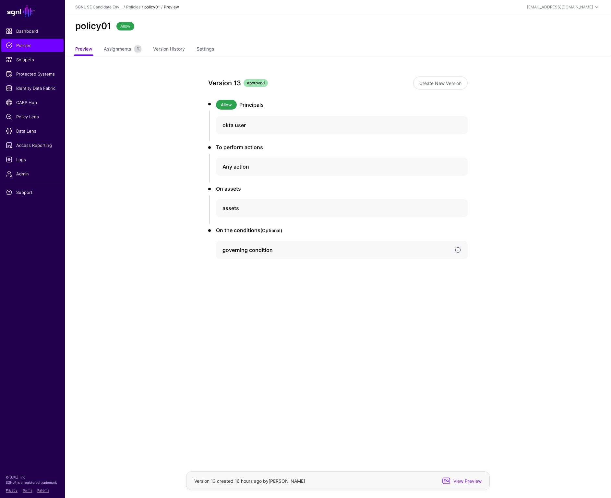
click at [250, 251] on h4 "governing condition" at bounding box center [336, 250] width 227 height 8
